Goal: Find contact information: Find contact information

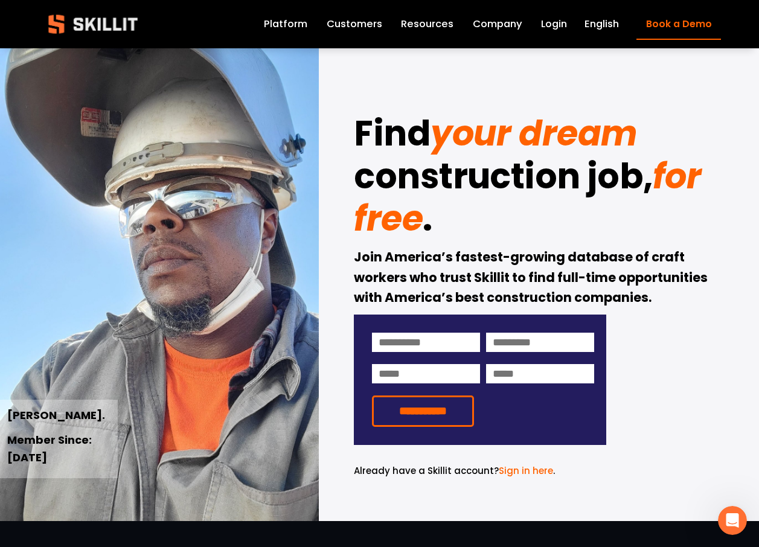
click at [487, 24] on link "Company" at bounding box center [498, 24] width 50 height 17
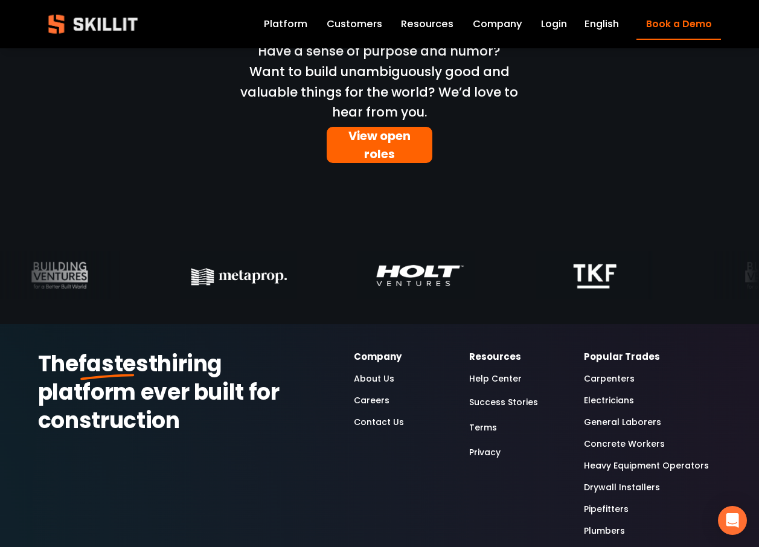
scroll to position [3803, 0]
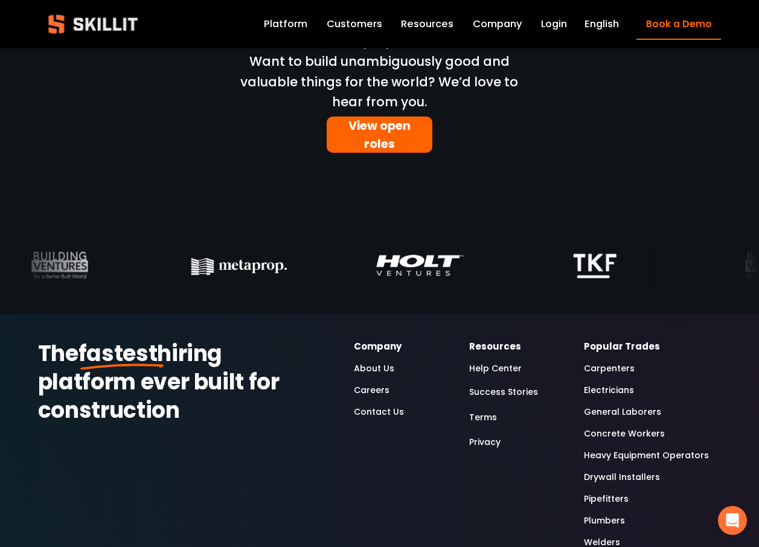
click at [365, 404] on link "Contact Us" at bounding box center [379, 411] width 50 height 14
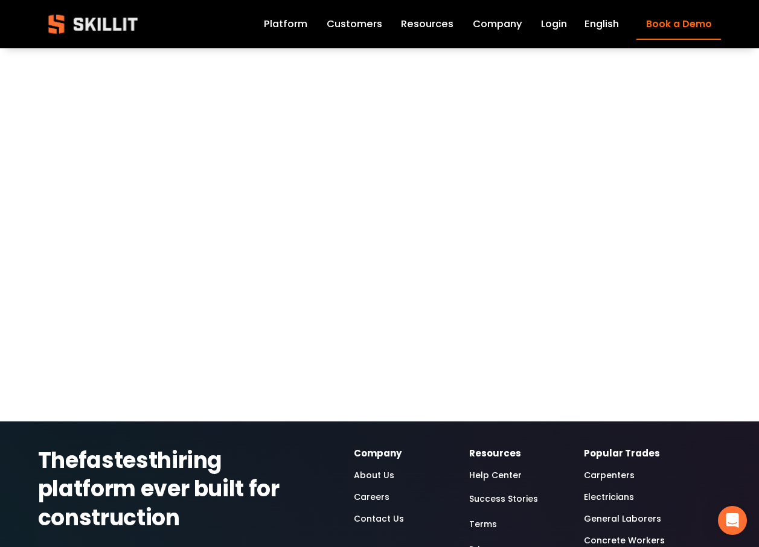
scroll to position [724, 0]
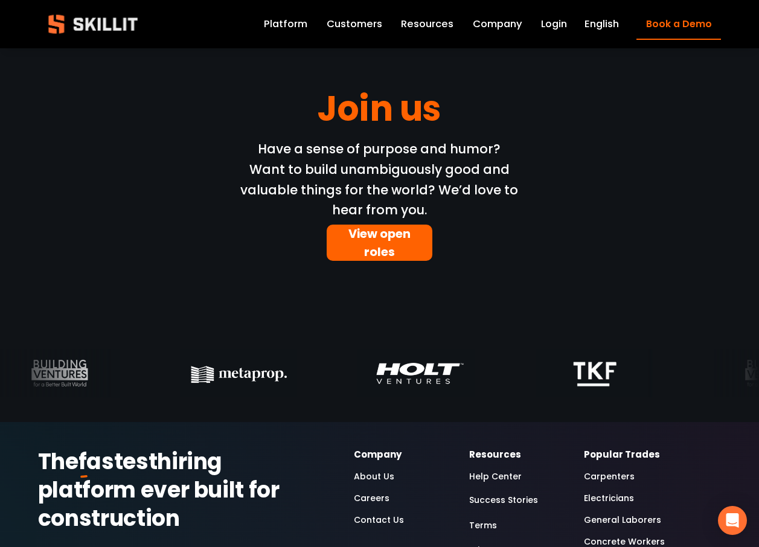
scroll to position [3803, 0]
